Goal: Task Accomplishment & Management: Use online tool/utility

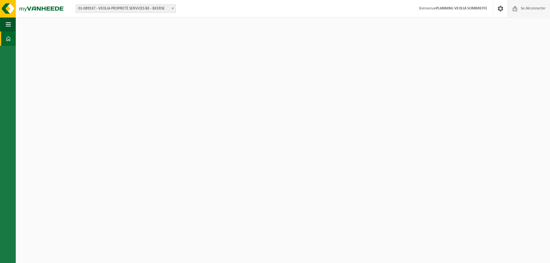
click at [533, 8] on font "Se déconnecter" at bounding box center [533, 8] width 25 height 4
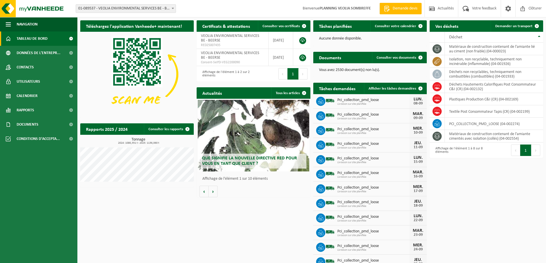
click at [115, 9] on span "01-089537 - VEOLIA ENVIRONMENTAL SERVICES BE - BEERSE" at bounding box center [126, 9] width 100 height 8
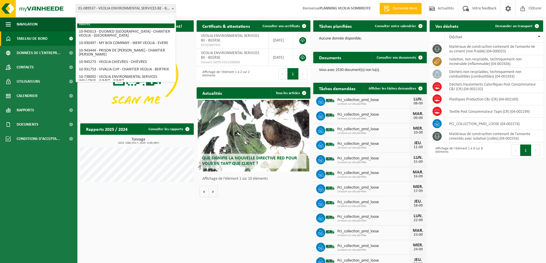
scroll to position [401, 0]
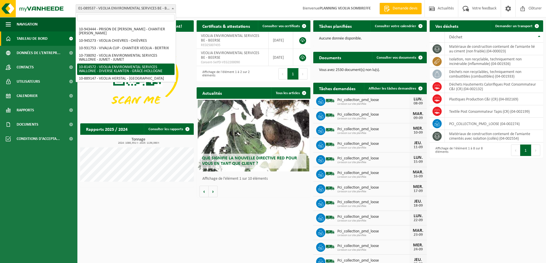
select select "37628"
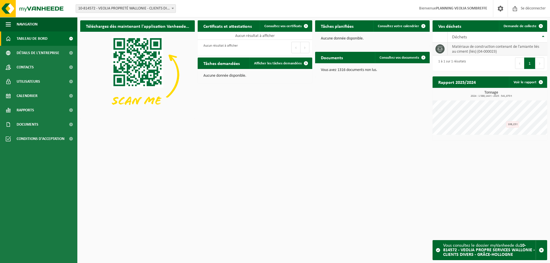
click at [505, 49] on font "matériaux de construction contenant de l'amiante liés au ciment (liés) (04-0000…" at bounding box center [495, 49] width 87 height 9
click at [465, 52] on font "matériaux de construction contenant de l'amiante liés au ciment (liés) (04-0000…" at bounding box center [495, 49] width 87 height 9
click at [520, 28] on font "Demande de collecte" at bounding box center [520, 26] width 33 height 4
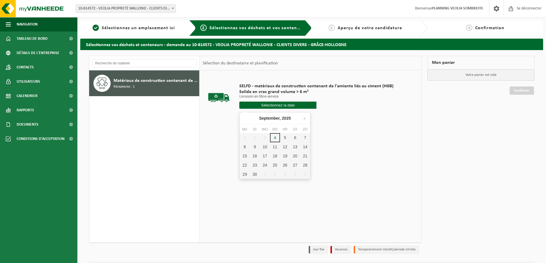
click at [261, 105] on input "text" at bounding box center [277, 105] width 77 height 7
click at [287, 144] on font "5" at bounding box center [287, 143] width 2 height 5
type input "Van 2025-09-05"
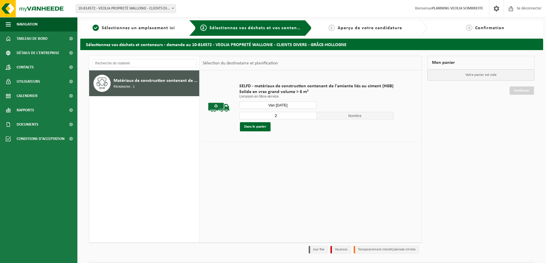
type input "2"
click at [310, 115] on input "2" at bounding box center [277, 115] width 77 height 7
click at [257, 125] on font "Dans le panier" at bounding box center [255, 127] width 22 height 4
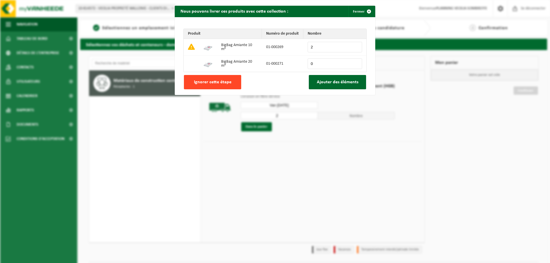
click at [218, 83] on font "Ignorer cette étape" at bounding box center [213, 82] width 38 height 5
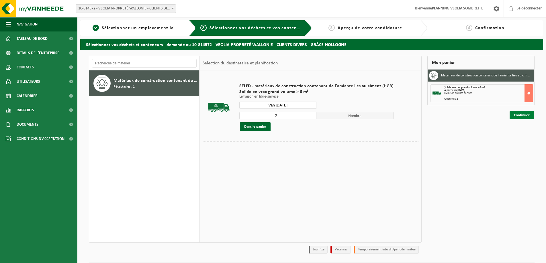
click at [519, 115] on font "Continuer" at bounding box center [522, 115] width 16 height 4
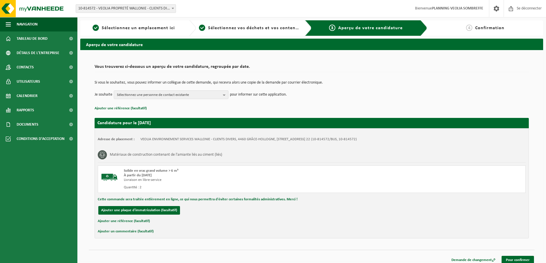
scroll to position [5, 0]
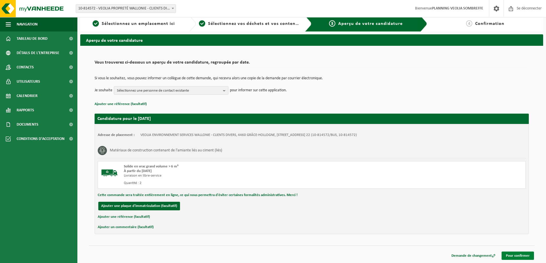
click at [516, 255] on font "Pour confirmer" at bounding box center [518, 256] width 24 height 4
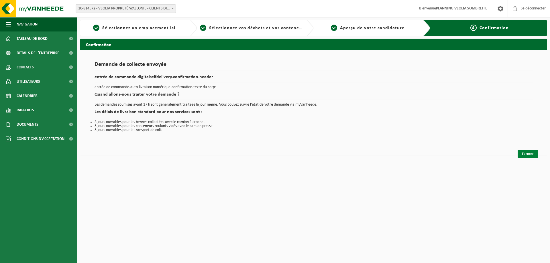
click at [529, 155] on font "Fermer" at bounding box center [528, 154] width 12 height 4
